Goal: Task Accomplishment & Management: Complete application form

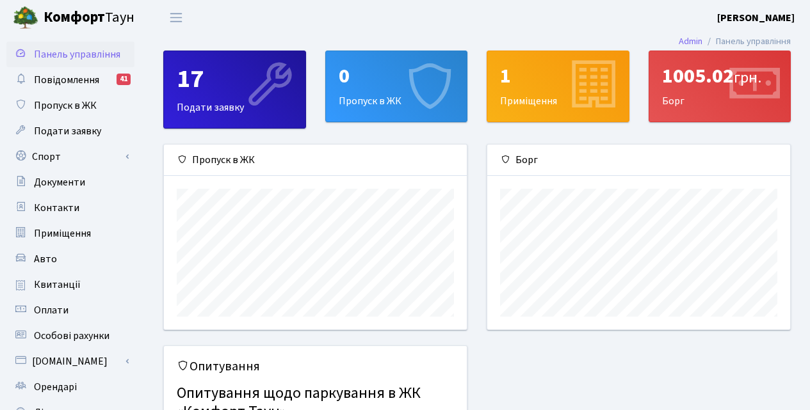
scroll to position [185, 303]
click at [391, 91] on div "0 Пропуск в ЖК" at bounding box center [396, 86] width 141 height 70
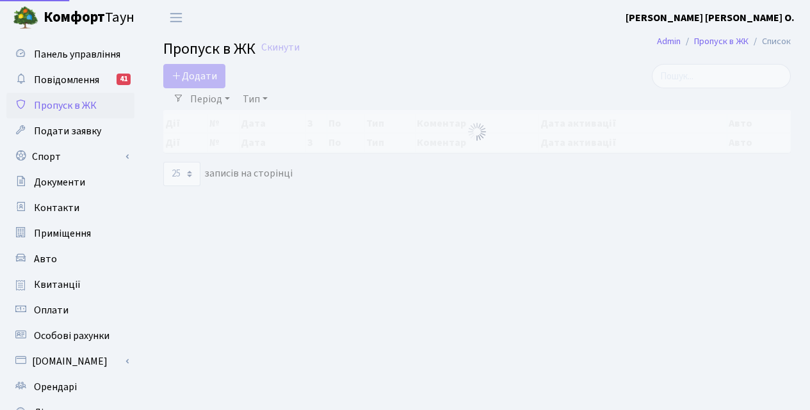
select select "25"
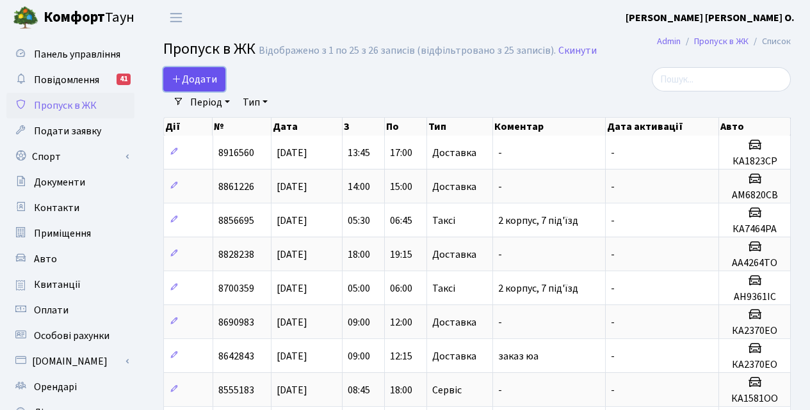
click at [184, 84] on span "Додати" at bounding box center [194, 79] width 45 height 14
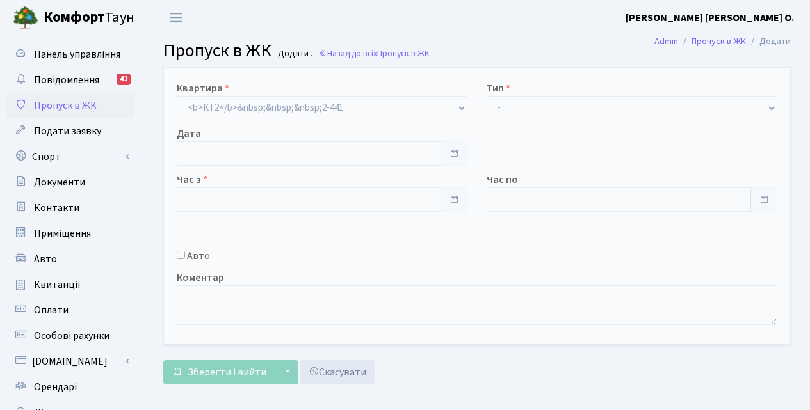
type input "[DATE]"
type input "10:30"
type input "11:30"
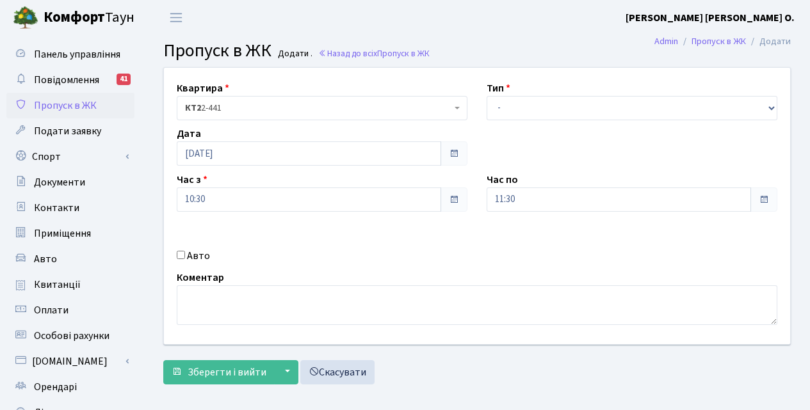
click at [180, 257] on input "Авто" at bounding box center [181, 255] width 8 height 8
checkbox input "true"
drag, startPoint x: 180, startPoint y: 255, endPoint x: 198, endPoint y: 252, distance: 18.3
click at [181, 255] on input "Авто" at bounding box center [181, 255] width 8 height 8
checkbox input "true"
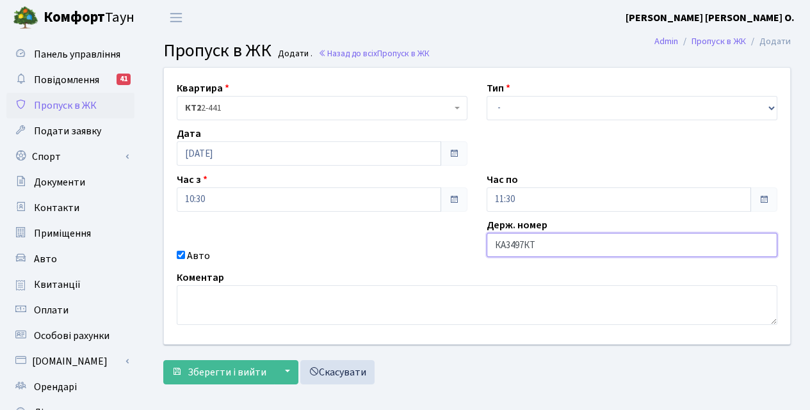
type input "КА3497КТ"
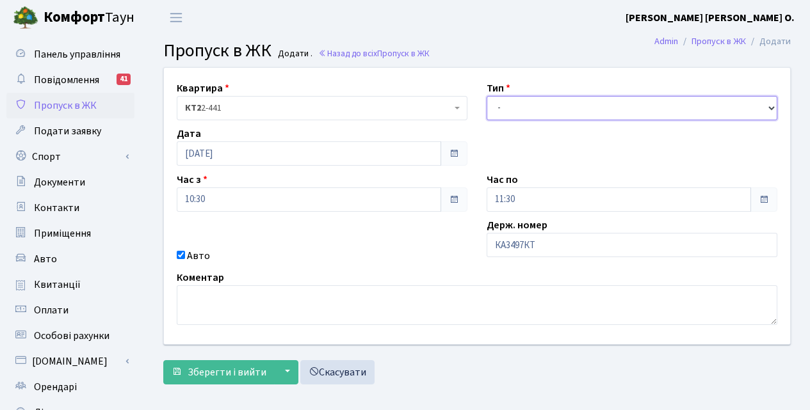
click at [684, 110] on select "- Доставка Таксі Гості Сервіс" at bounding box center [632, 108] width 291 height 24
select select "2"
click at [487, 96] on select "- Доставка Таксі Гості Сервіс" at bounding box center [632, 108] width 291 height 24
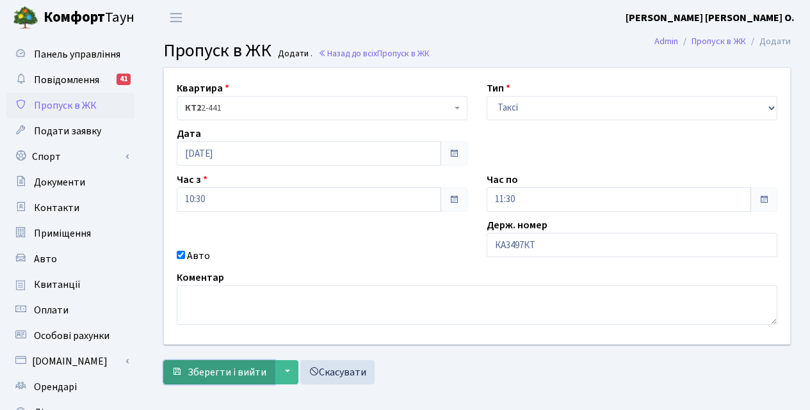
click at [210, 373] on span "Зберегти і вийти" at bounding box center [227, 373] width 79 height 14
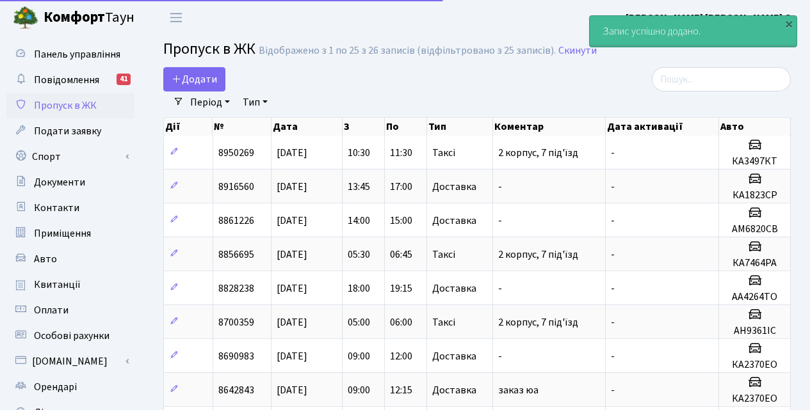
select select "25"
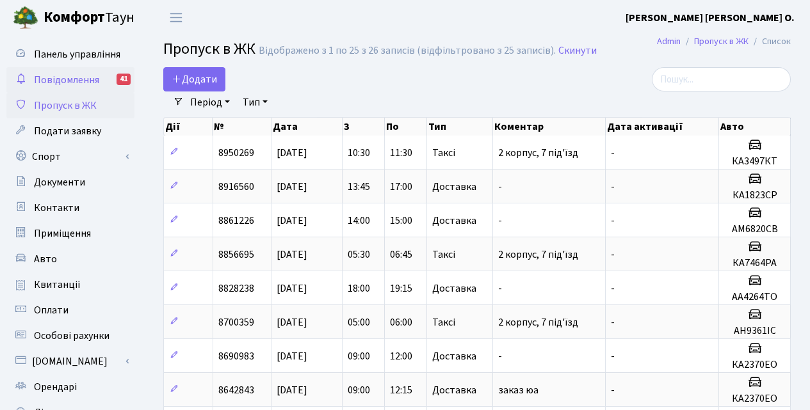
click at [71, 82] on span "Повідомлення" at bounding box center [66, 80] width 65 height 14
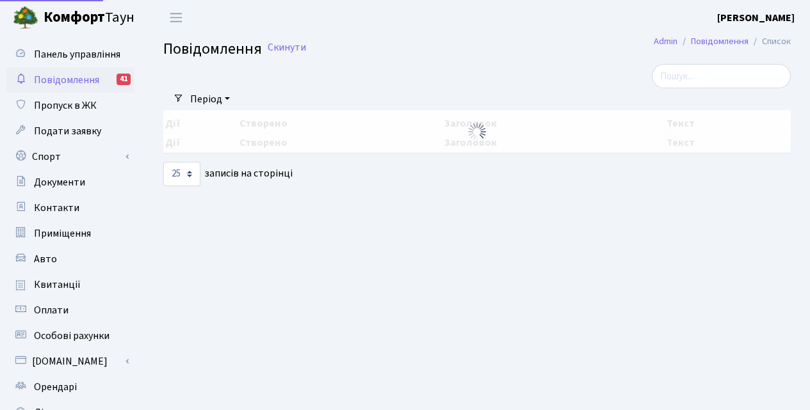
select select "25"
